Goal: Information Seeking & Learning: Learn about a topic

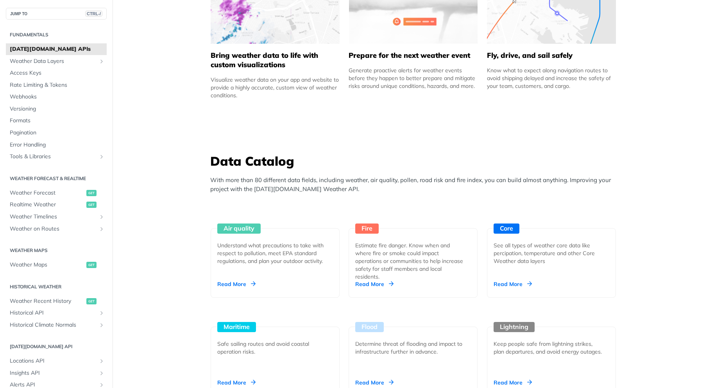
scroll to position [703, 0]
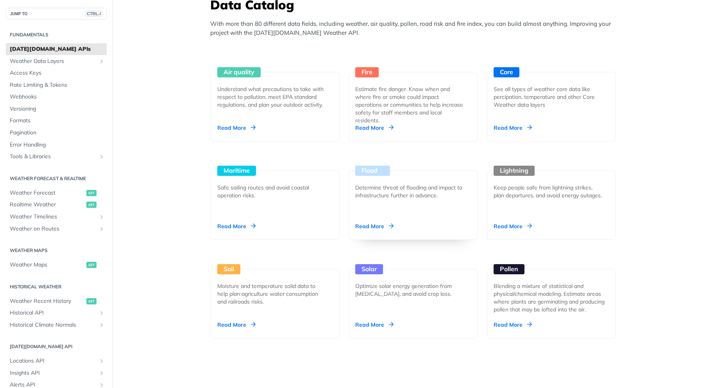
click at [359, 227] on div "Read More" at bounding box center [374, 226] width 38 height 8
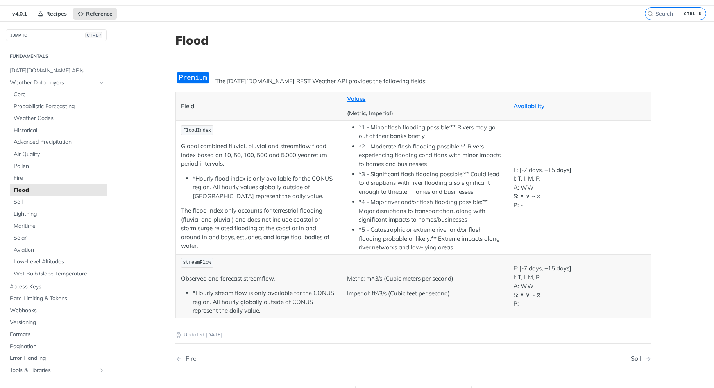
scroll to position [39, 0]
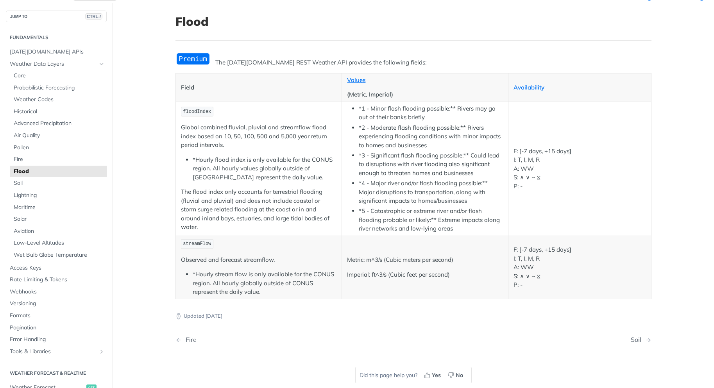
click at [343, 78] on th "Values (Metric, Imperial)" at bounding box center [425, 87] width 166 height 29
click at [347, 78] on link "Values" at bounding box center [356, 79] width 18 height 7
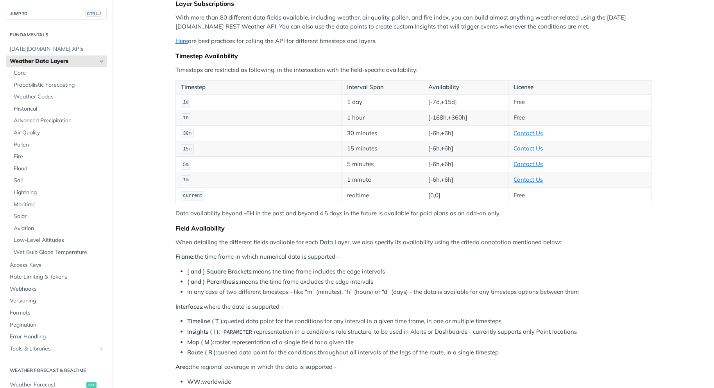
scroll to position [78, 0]
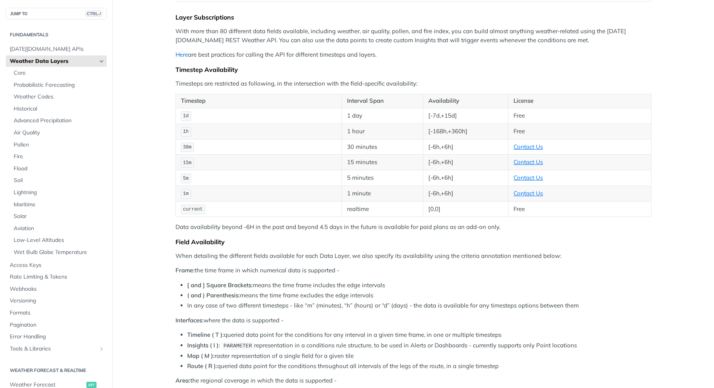
click at [181, 52] on link "Here" at bounding box center [181, 54] width 12 height 7
click at [50, 84] on span "Probabilistic Forecasting" at bounding box center [59, 85] width 91 height 8
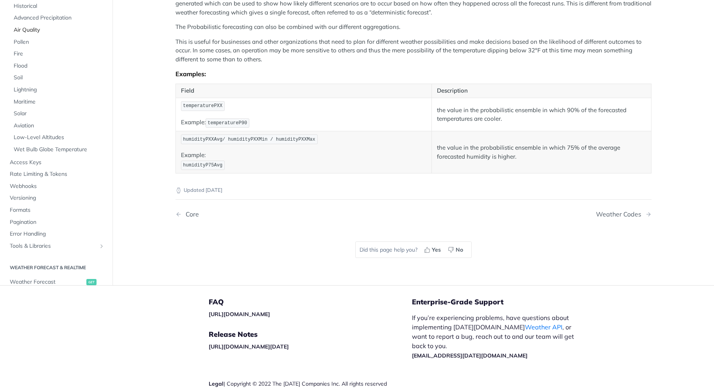
scroll to position [86, 0]
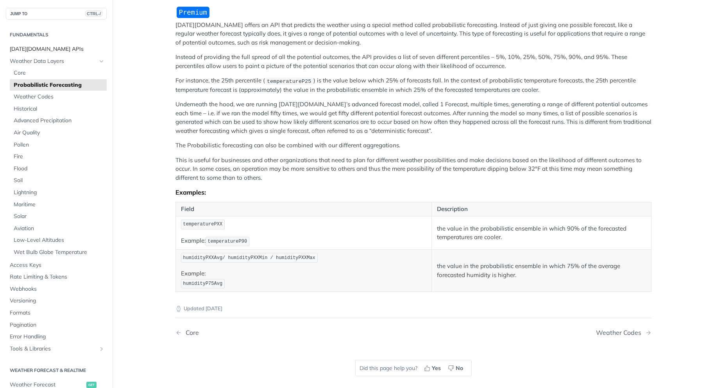
click at [39, 46] on span "[DATE][DOMAIN_NAME] APIs" at bounding box center [57, 49] width 95 height 8
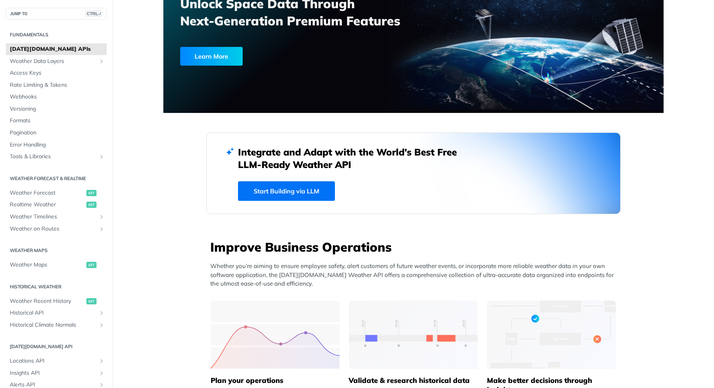
click at [300, 192] on link "Start Building via LLM" at bounding box center [286, 191] width 97 height 20
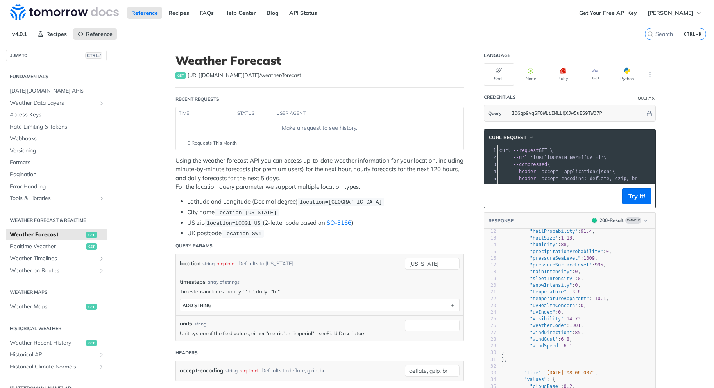
scroll to position [78, 0]
click at [637, 202] on button "Try It!" at bounding box center [636, 196] width 29 height 16
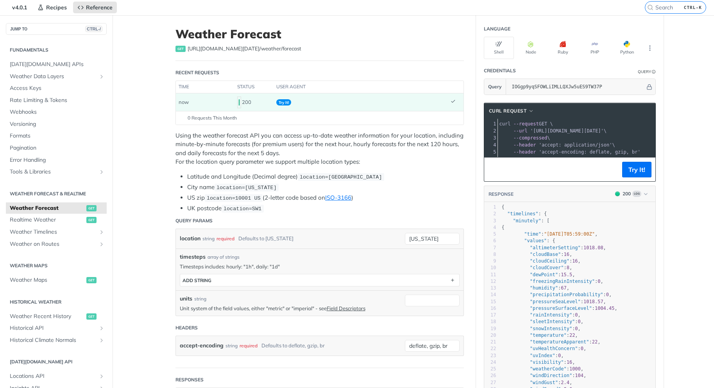
scroll to position [13, 0]
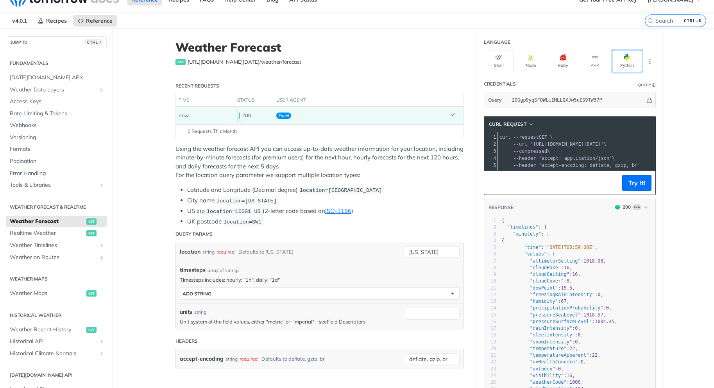
click at [634, 56] on button "Python" at bounding box center [627, 61] width 30 height 22
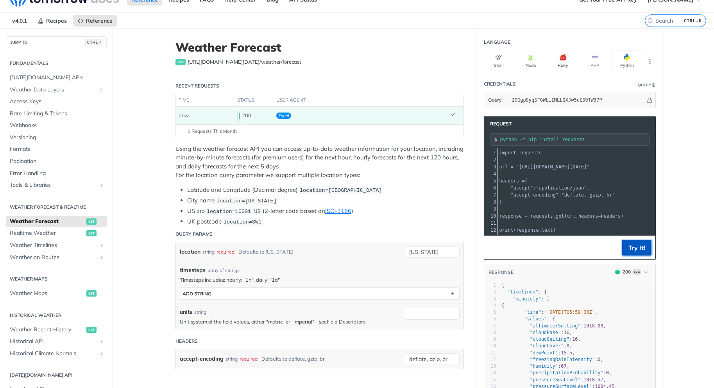
click at [633, 250] on button "Try It!" at bounding box center [636, 248] width 29 height 16
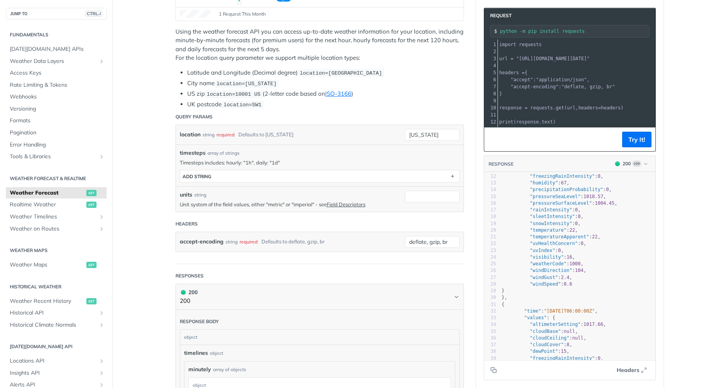
scroll to position [78, 0]
click at [644, 367] on button "Headers" at bounding box center [631, 370] width 39 height 12
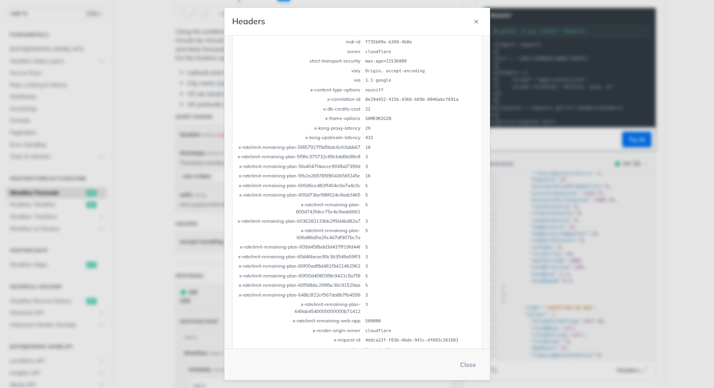
scroll to position [205, 0]
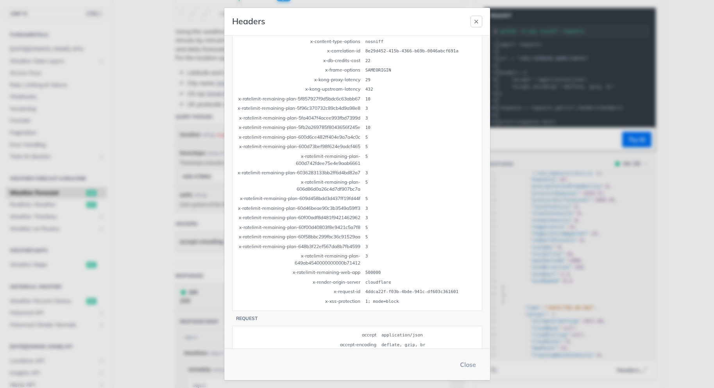
click at [471, 21] on button "button" at bounding box center [476, 22] width 12 height 12
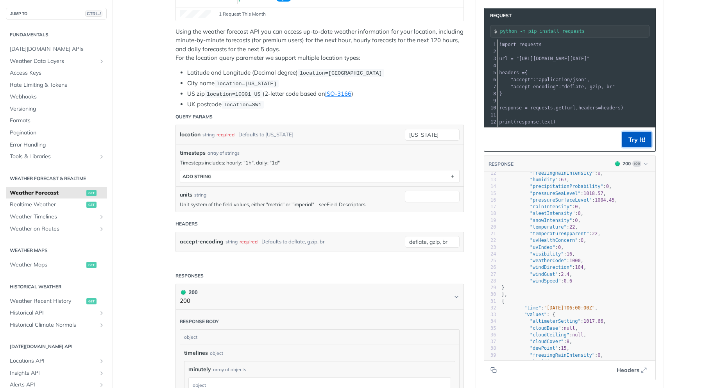
click at [624, 147] on button "Try It!" at bounding box center [636, 140] width 29 height 16
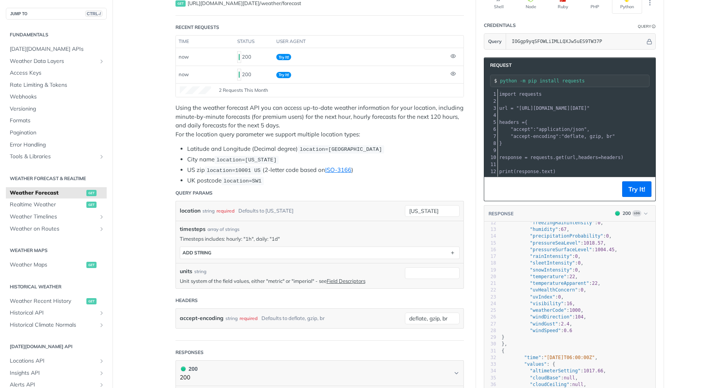
scroll to position [52, 0]
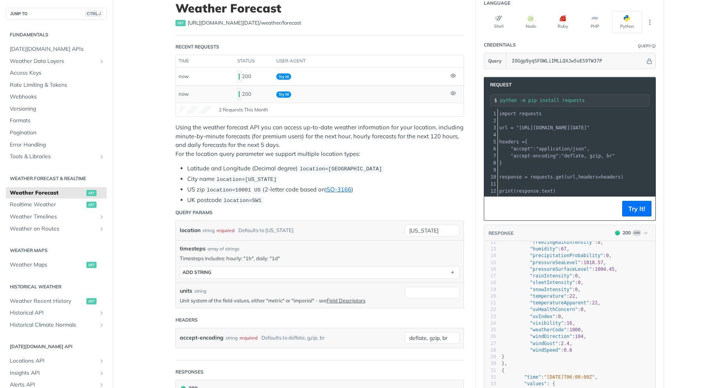
click at [280, 93] on span "Try It!" at bounding box center [283, 94] width 15 height 6
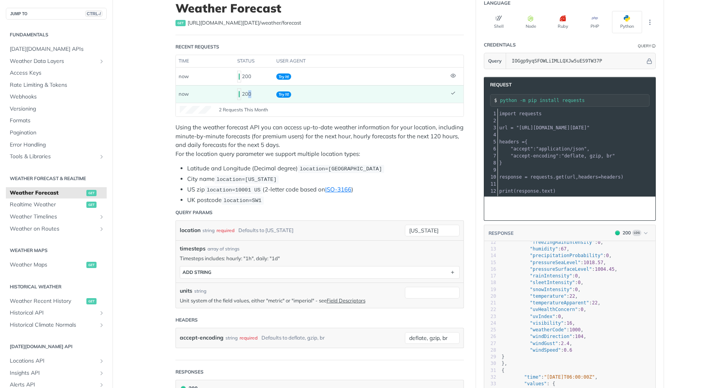
click at [247, 96] on div "200" at bounding box center [253, 93] width 33 height 13
click at [248, 96] on div "200" at bounding box center [253, 93] width 33 height 13
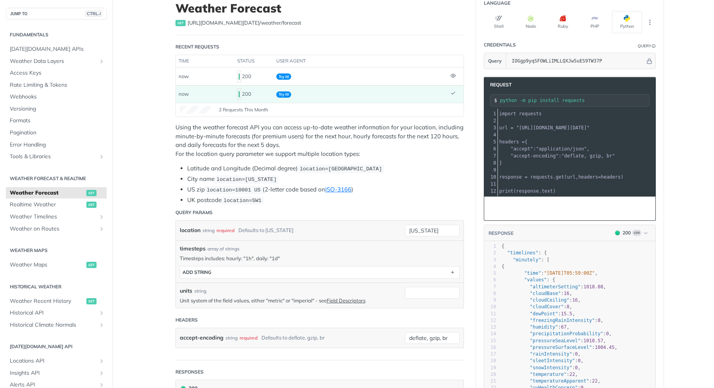
click at [258, 93] on div "200" at bounding box center [253, 93] width 33 height 13
click at [259, 93] on div "200" at bounding box center [253, 93] width 33 height 13
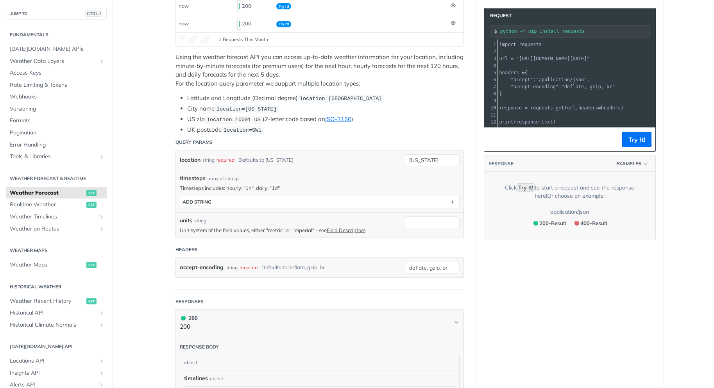
scroll to position [130, 0]
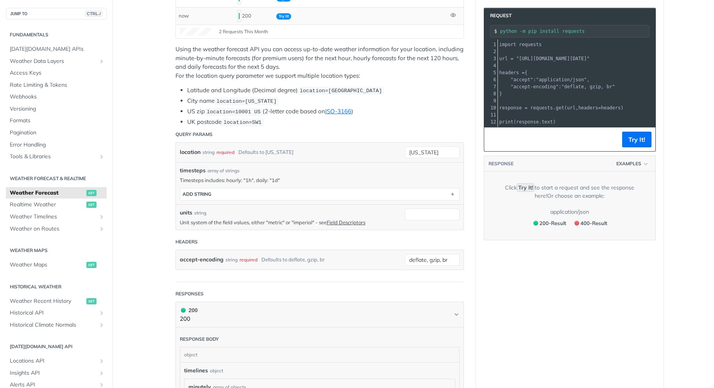
click at [278, 12] on td "Try It!" at bounding box center [360, 16] width 174 height 18
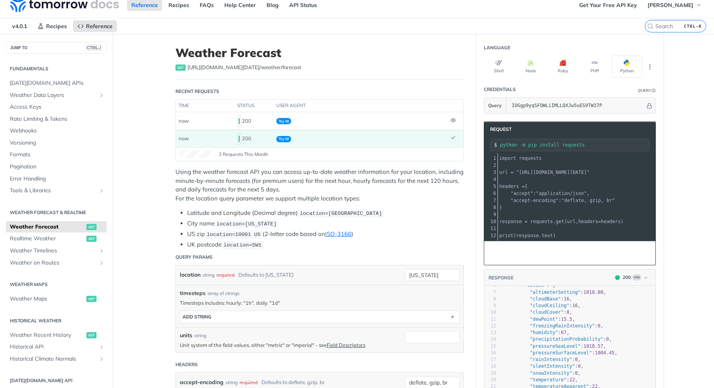
scroll to position [0, 0]
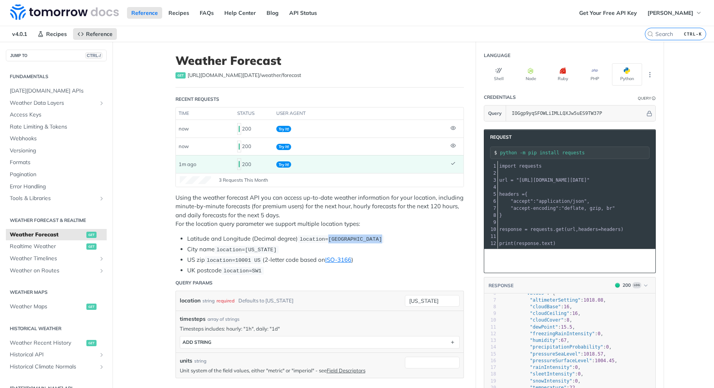
drag, startPoint x: 325, startPoint y: 239, endPoint x: 381, endPoint y: 239, distance: 56.6
click at [381, 239] on li "Latitude and Longitude (Decimal degree) location=42.3478, -71.0466" at bounding box center [325, 238] width 277 height 9
click at [391, 261] on li "US zip location=10001 US (2-letter code based on ISO-3166 )" at bounding box center [325, 259] width 277 height 9
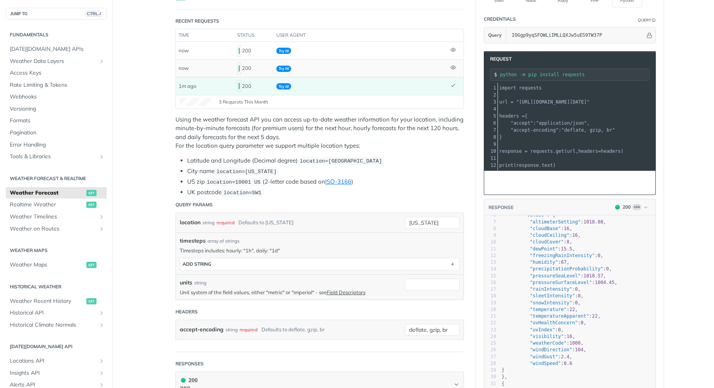
click at [451, 68] on icon at bounding box center [452, 67] width 5 height 5
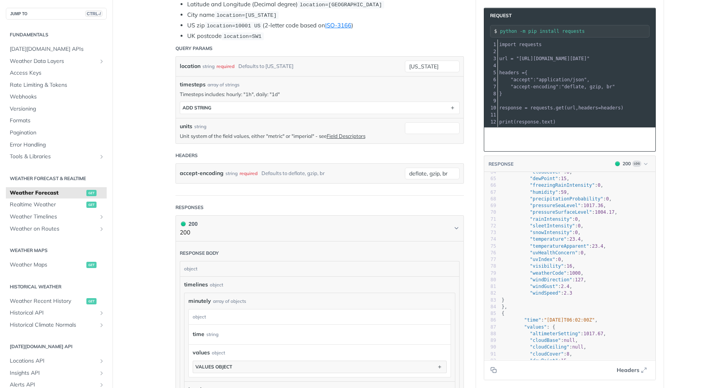
click at [648, 368] on footer "Headers" at bounding box center [569, 370] width 171 height 20
drag, startPoint x: 630, startPoint y: 368, endPoint x: 635, endPoint y: 368, distance: 4.7
click at [632, 368] on span "Headers" at bounding box center [627, 370] width 23 height 8
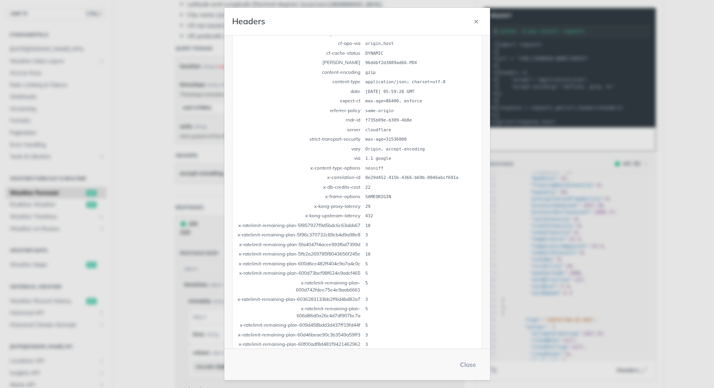
click at [385, 166] on td "nosniff" at bounding box center [421, 168] width 112 height 9
click at [389, 171] on td "nosniff" at bounding box center [421, 168] width 112 height 9
click at [393, 175] on td "8e29d452-415b-4366-b69b-0046abcf691a" at bounding box center [421, 177] width 112 height 9
click at [469, 366] on button "Close" at bounding box center [467, 365] width 29 height 16
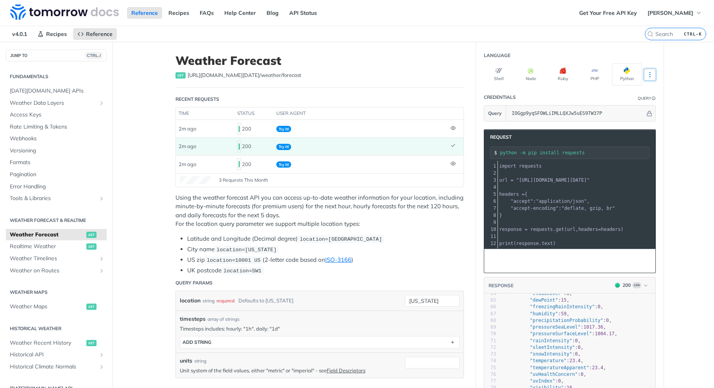
click at [649, 73] on icon "More ellipsis" at bounding box center [649, 74] width 7 height 7
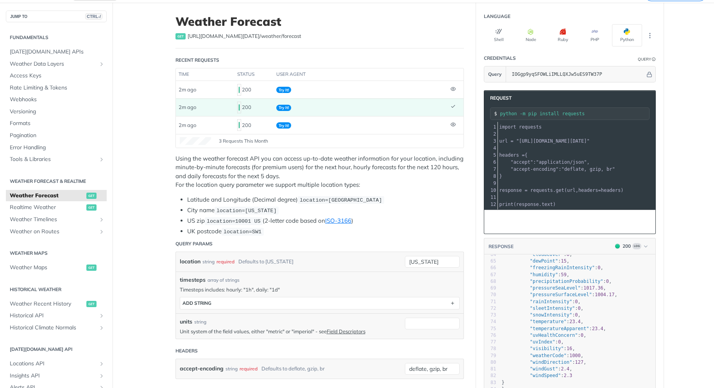
click at [337, 202] on span "location=[GEOGRAPHIC_DATA]" at bounding box center [341, 200] width 82 height 6
click at [457, 255] on div "location string required Defaults to new york new york" at bounding box center [319, 262] width 287 height 20
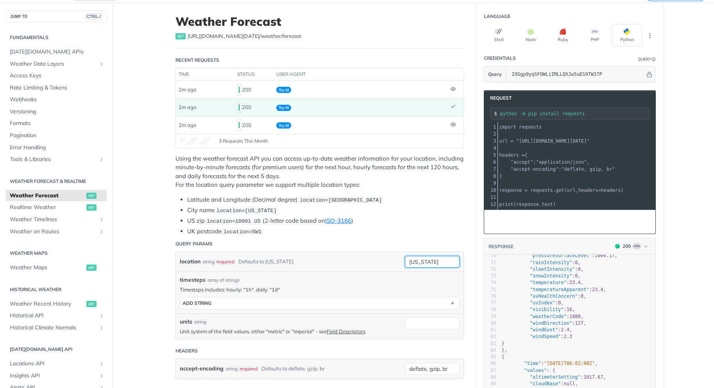
click at [429, 256] on input "[US_STATE]" at bounding box center [432, 262] width 55 height 12
drag, startPoint x: 436, startPoint y: 259, endPoint x: 328, endPoint y: 249, distance: 108.3
click at [324, 249] on form "Query Params location string required Defaults to new york new york required ty…" at bounding box center [319, 313] width 288 height 155
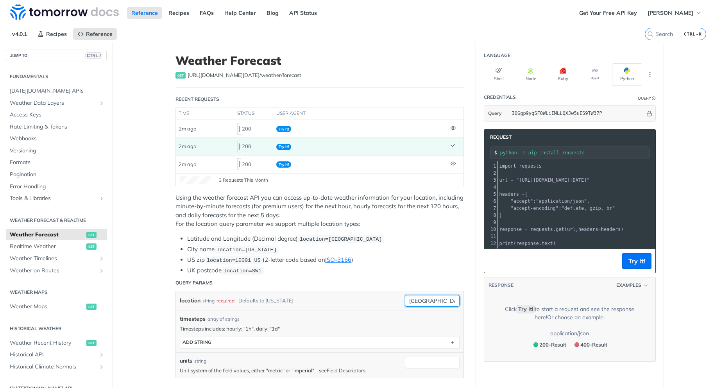
type input "Legazpi City"
click at [422, 278] on header "Query Params" at bounding box center [319, 283] width 288 height 16
click at [278, 161] on span "Try It!" at bounding box center [283, 164] width 15 height 6
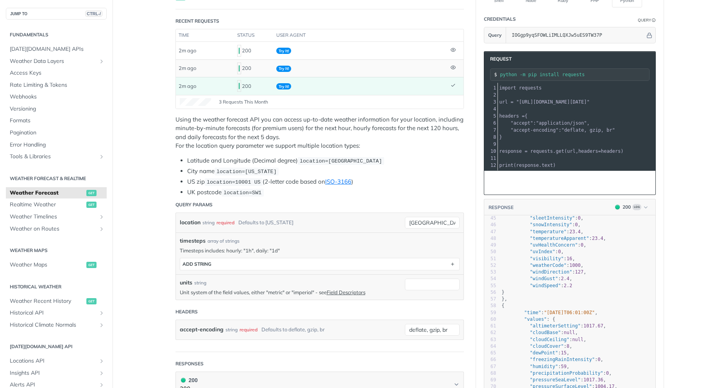
scroll to position [312, 0]
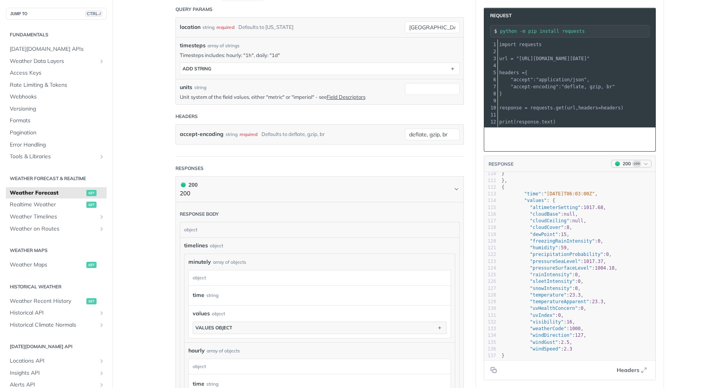
click at [642, 167] on icon "button" at bounding box center [645, 164] width 6 height 6
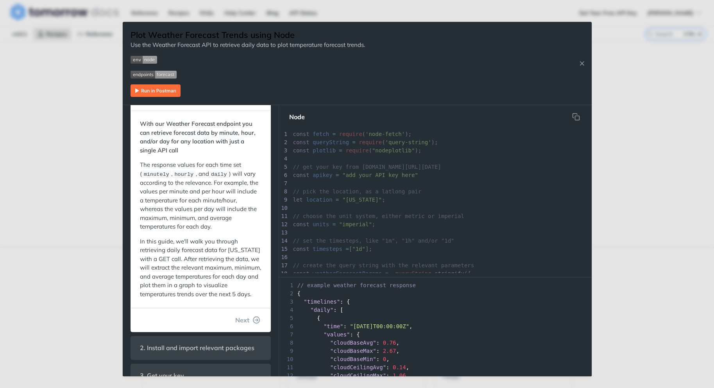
scroll to position [39, 0]
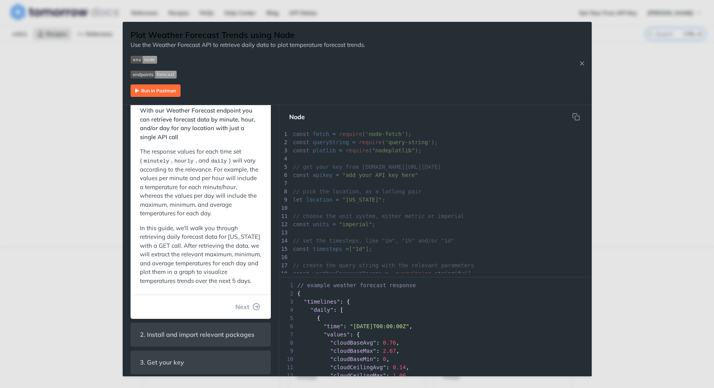
click at [162, 93] on img "Expand image" at bounding box center [155, 90] width 50 height 12
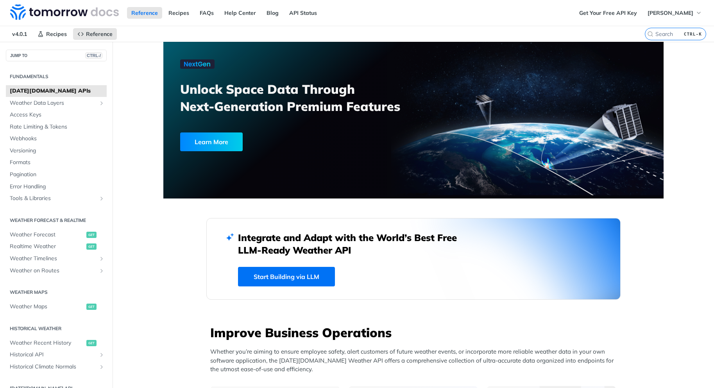
click at [312, 286] on link "Start Building via LLM" at bounding box center [286, 277] width 97 height 20
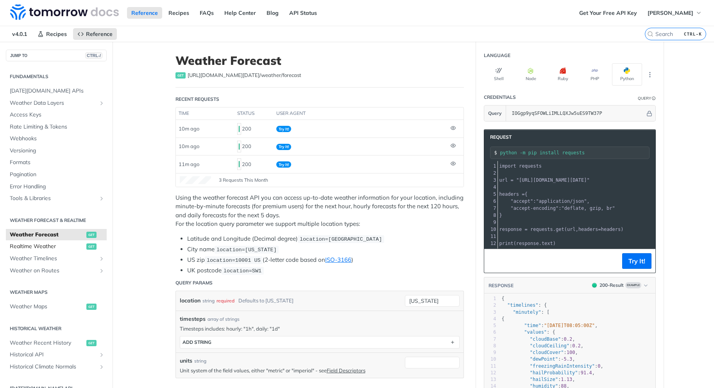
click at [76, 243] on span "Realtime Weather" at bounding box center [47, 247] width 75 height 8
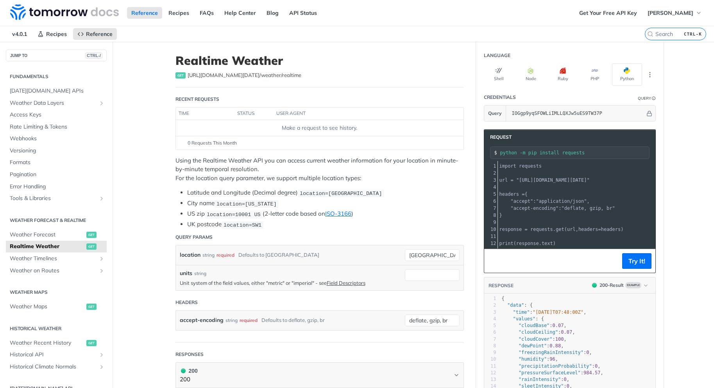
click at [574, 209] on span ""deflate, gzip, br"" at bounding box center [588, 207] width 54 height 5
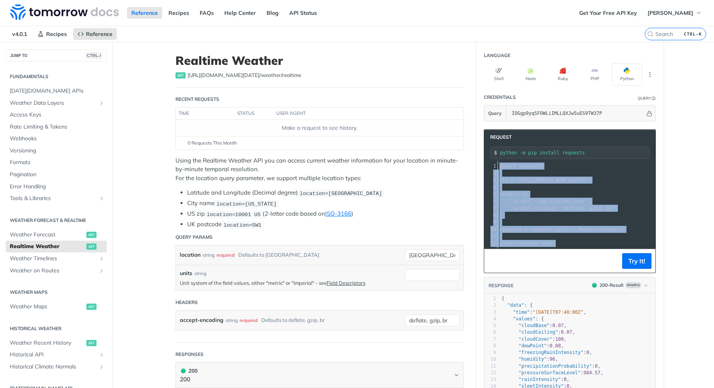
copy div "import requests 2 ​ 3 url = "[URL][DOMAIN_NAME][DATE]" 4 ​ 5 headers = { 6 "acc…"
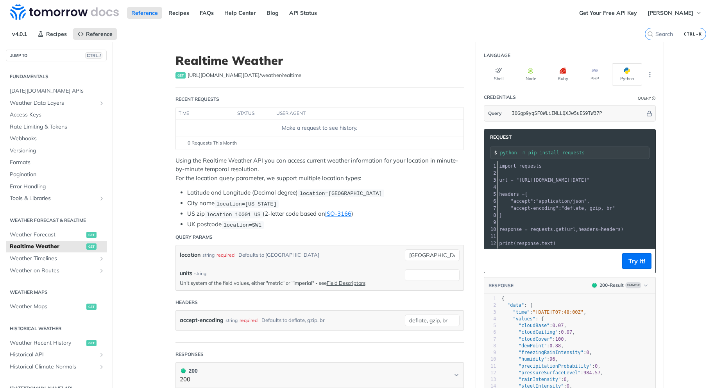
click at [549, 198] on span ""application/json"" at bounding box center [560, 200] width 51 height 5
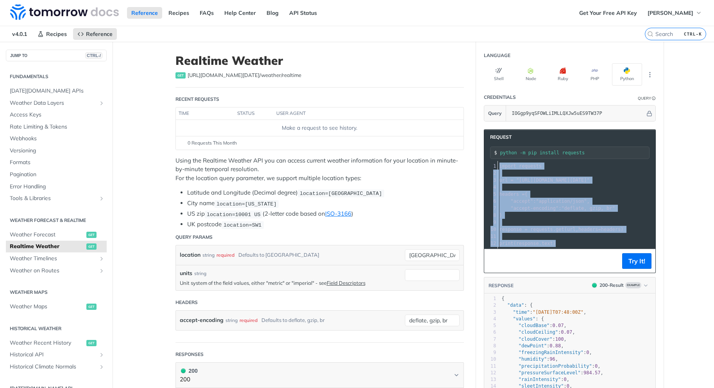
drag, startPoint x: 496, startPoint y: 169, endPoint x: 598, endPoint y: 248, distance: 129.4
click at [598, 248] on div "xxxxxxxxxx 12 1 import requests 2 ​ 3 url = "[URL][DOMAIN_NAME][DATE]" 4 ​ 5 he…" at bounding box center [569, 204] width 171 height 87
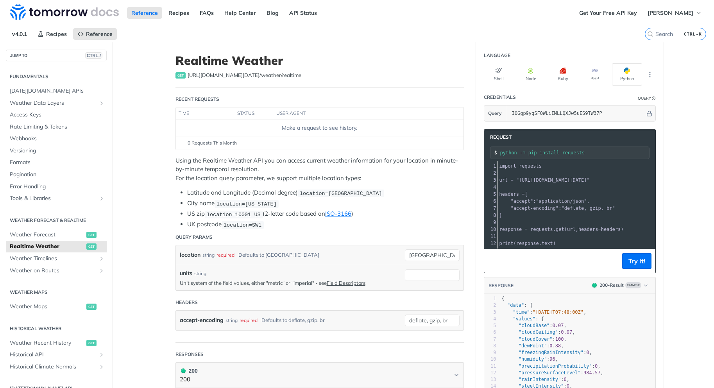
click at [566, 216] on pre "}" at bounding box center [638, 215] width 281 height 7
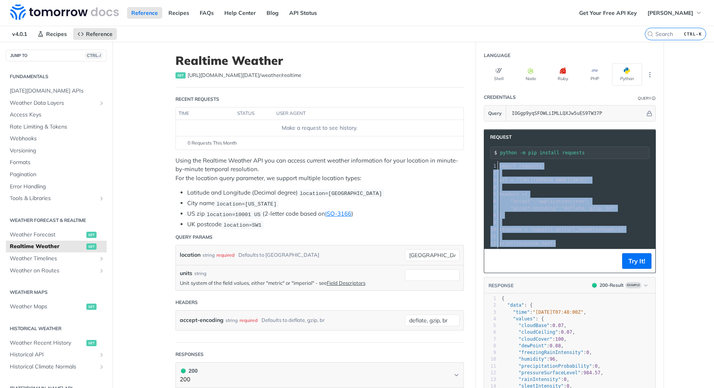
copy div "import requests 2 ​ 3 url = "[URL][DOMAIN_NAME][DATE]" 4 ​ 5 headers = { 6 "acc…"
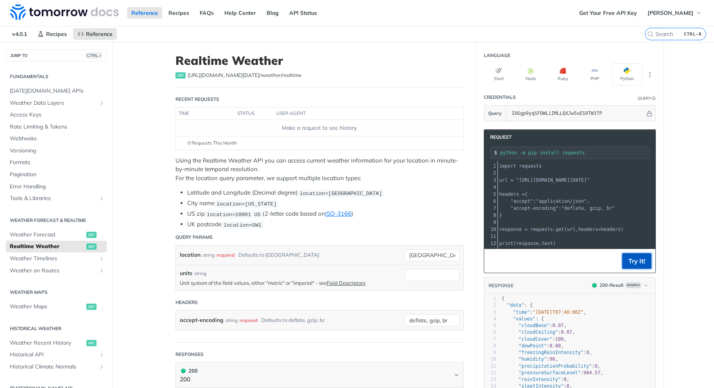
click at [640, 264] on button "Try It!" at bounding box center [636, 261] width 29 height 16
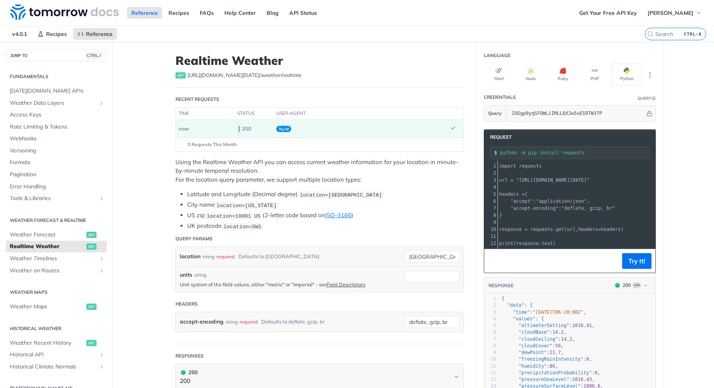
click at [280, 127] on span "Try It!" at bounding box center [283, 129] width 15 height 6
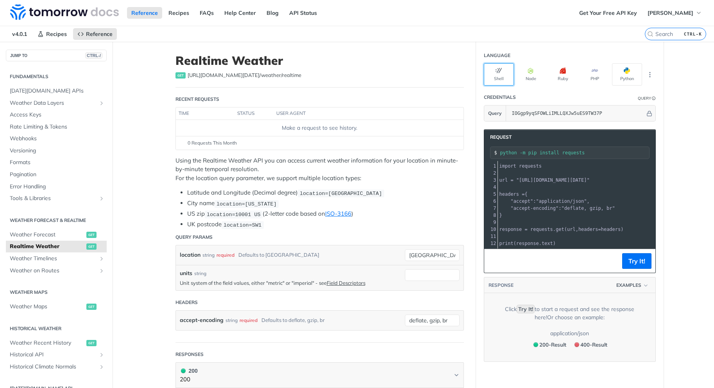
click at [499, 82] on button "Shell" at bounding box center [498, 74] width 30 height 22
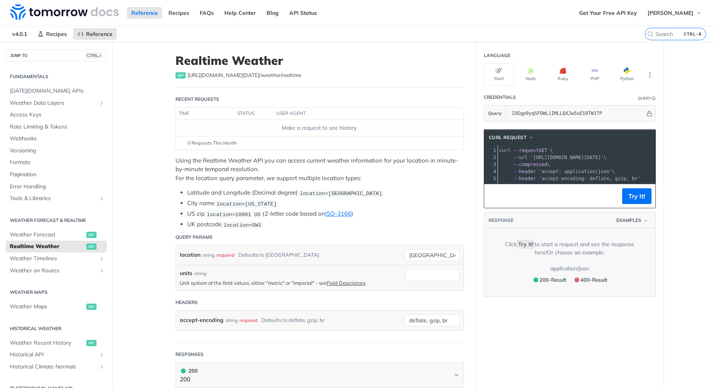
click at [518, 168] on pre "--header 'accept: application/json' \" at bounding box center [647, 171] width 299 height 7
click at [503, 155] on span "--url '[URL][DOMAIN_NAME][DATE]' \" at bounding box center [552, 157] width 107 height 5
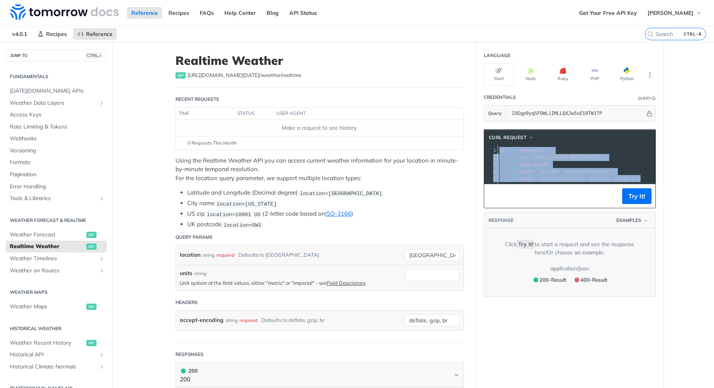
copy div "curl --request GET \ 2 --url '[URL][DOMAIN_NAME][DATE]' \ 3 --compressed \ 4 --…"
click at [647, 79] on button "More Languages" at bounding box center [650, 75] width 12 height 12
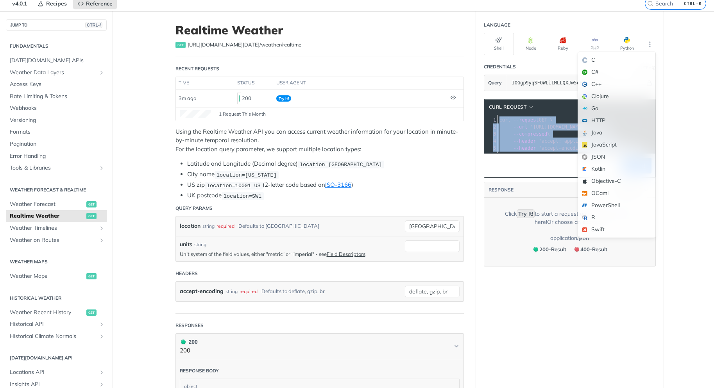
scroll to position [78, 0]
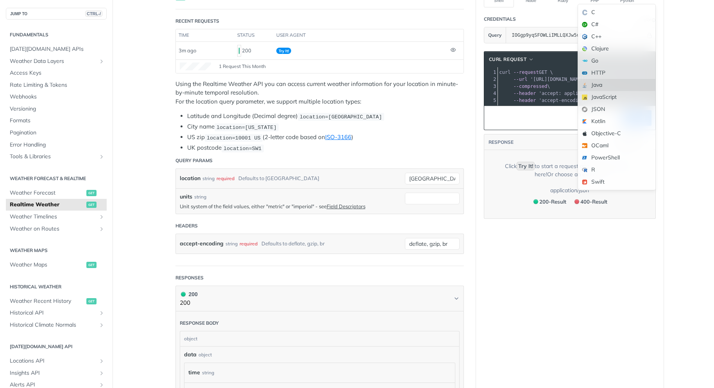
click at [601, 86] on div "Java" at bounding box center [616, 85] width 77 height 12
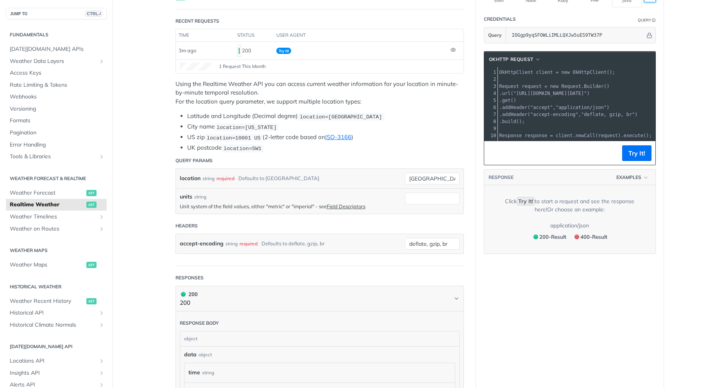
scroll to position [0, 0]
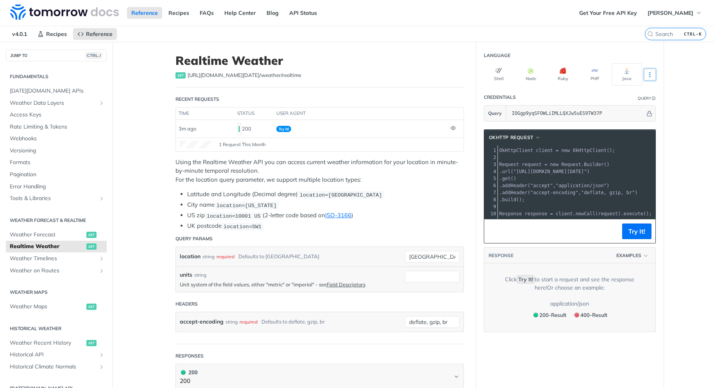
click at [648, 77] on icon "More ellipsis" at bounding box center [649, 74] width 7 height 7
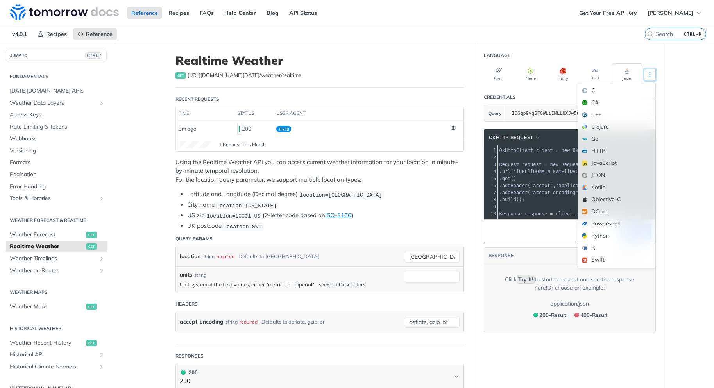
click at [648, 75] on icon "More ellipsis" at bounding box center [649, 74] width 7 height 7
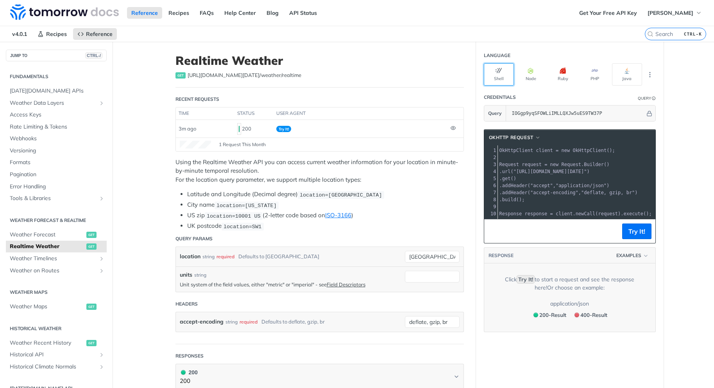
click at [496, 69] on icon "button" at bounding box center [498, 71] width 6 height 6
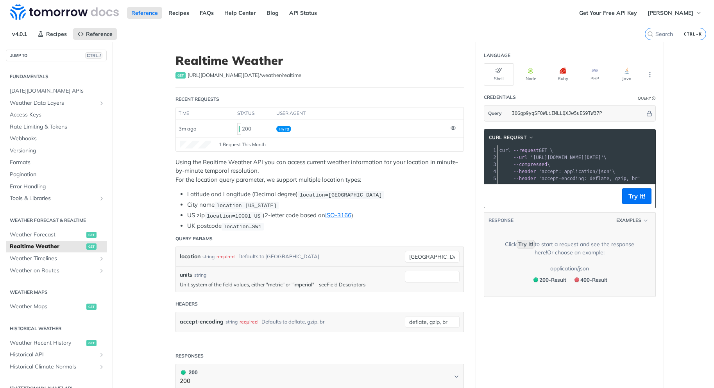
click at [563, 164] on pre "--compressed \" at bounding box center [647, 164] width 299 height 7
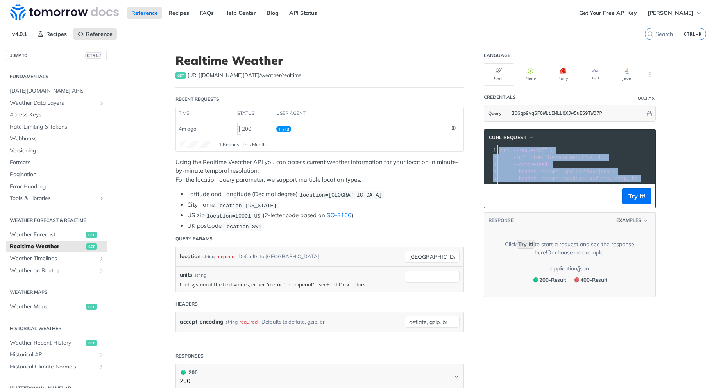
copy div "curl --request GET \ 2 --url '[URL][DOMAIN_NAME][DATE]' \ 3 --compressed \ 4 --…"
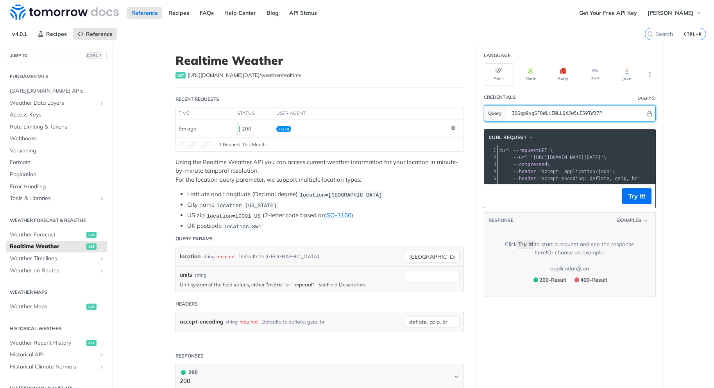
click at [634, 114] on input "IOGgp9yqSFOWLiIMLLQXJw5uES9TW37P" at bounding box center [576, 113] width 137 height 16
drag, startPoint x: 622, startPoint y: 115, endPoint x: 464, endPoint y: 107, distance: 158.7
click at [464, 107] on div "Realtime Weather get [URL][DOMAIN_NAME][DATE] /weather/realtime Recent Requests…" at bounding box center [413, 391] width 500 height 698
click at [534, 152] on span "curl --request GET \" at bounding box center [526, 150] width 54 height 5
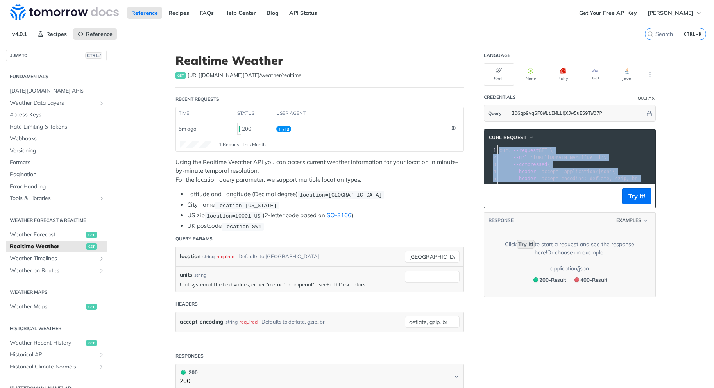
copy div "curl --request GET \ 2 --url '[URL][DOMAIN_NAME][DATE]' \ 3 --compressed \ 4 --…"
click at [39, 310] on span "Weather Maps" at bounding box center [47, 307] width 75 height 8
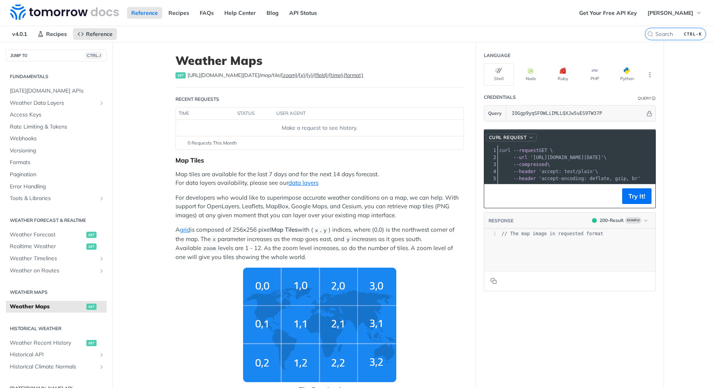
click at [529, 140] on button "cURL Request" at bounding box center [511, 138] width 51 height 8
click at [535, 77] on button "Node" at bounding box center [531, 74] width 30 height 22
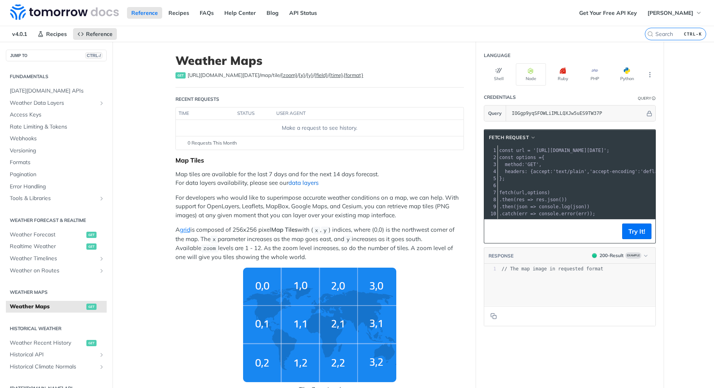
click at [297, 184] on link "data layers" at bounding box center [303, 182] width 30 height 7
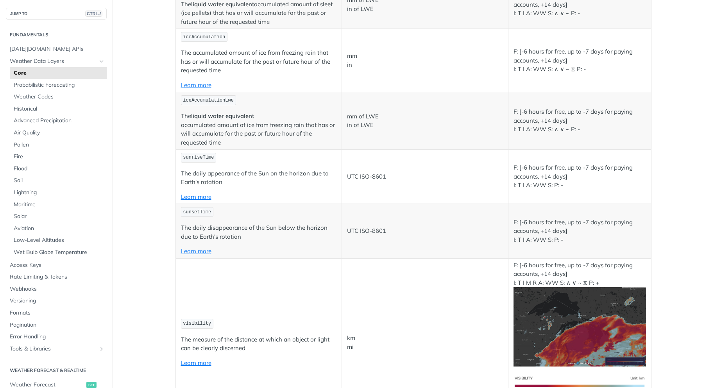
scroll to position [1757, 0]
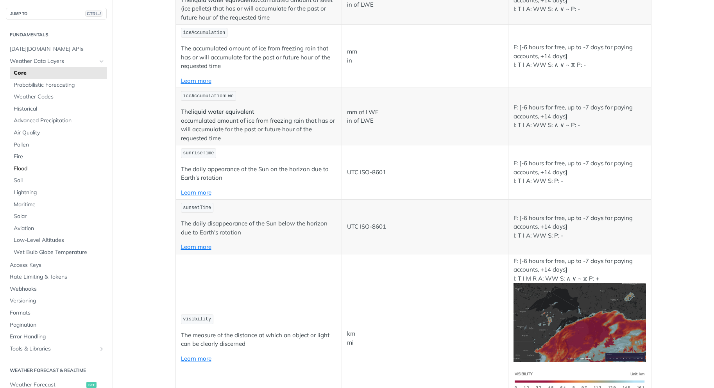
click at [21, 173] on link "Flood" at bounding box center [58, 169] width 97 height 12
